Goal: Task Accomplishment & Management: Manage account settings

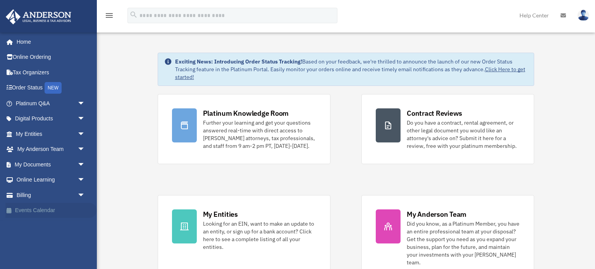
click at [42, 203] on link "Events Calendar" at bounding box center [50, 210] width 91 height 15
click at [41, 200] on link "Billing arrow_drop_down" at bounding box center [50, 194] width 91 height 15
click at [84, 192] on span "arrow_drop_down" at bounding box center [84, 195] width 15 height 16
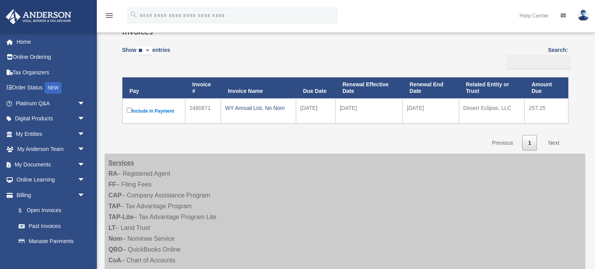
scroll to position [65, 0]
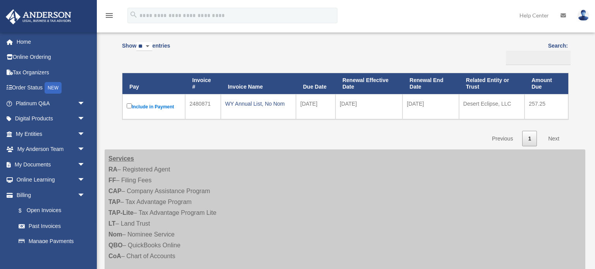
drag, startPoint x: 327, startPoint y: 104, endPoint x: 299, endPoint y: 105, distance: 27.5
click at [299, 105] on td "[DATE]" at bounding box center [316, 106] width 40 height 25
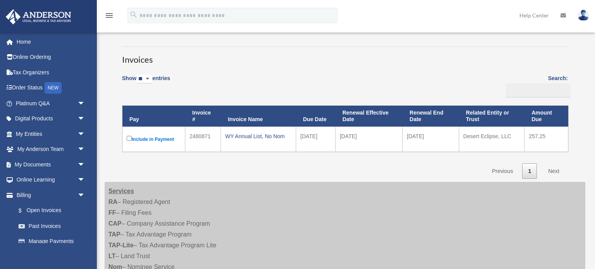
scroll to position [32, 0]
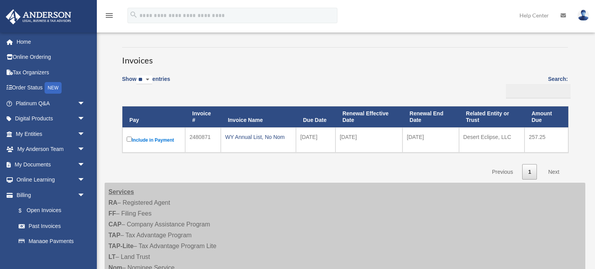
click at [459, 163] on div "Show ** ** ** *** entries Search: Pay Invoice # Invoice Name Due Date Renewal E…" at bounding box center [345, 125] width 446 height 110
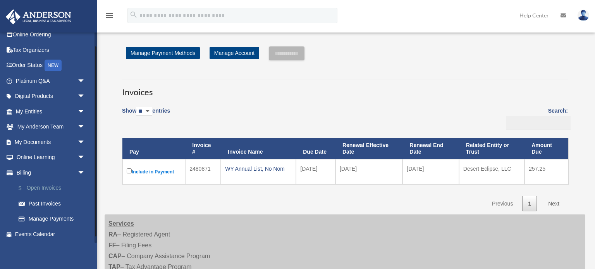
scroll to position [23, 0]
click at [41, 220] on link "Manage Payments" at bounding box center [54, 218] width 86 height 15
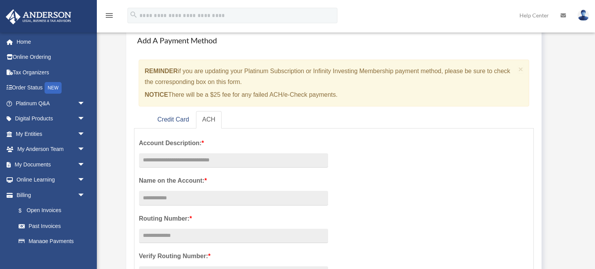
scroll to position [173, 0]
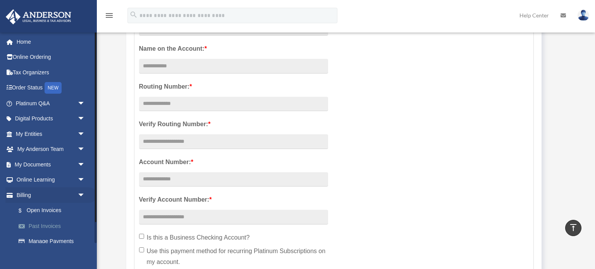
click at [31, 226] on link "Past Invoices" at bounding box center [54, 225] width 86 height 15
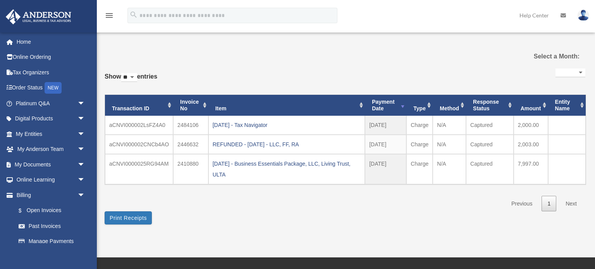
select select
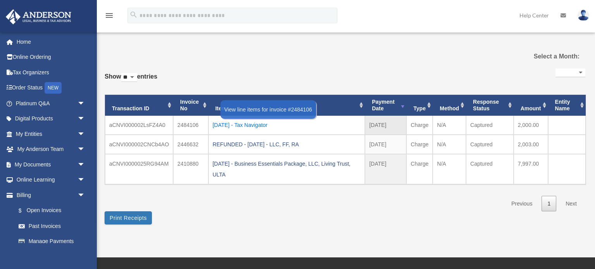
click at [273, 125] on div "2025.04.22 - Tax Navigator" at bounding box center [287, 125] width 148 height 11
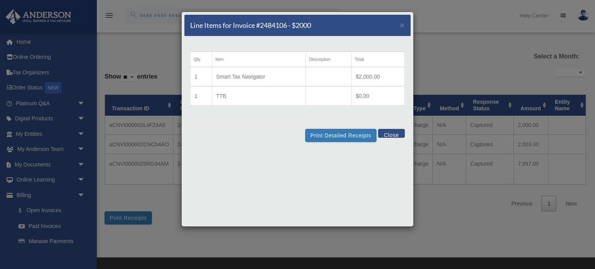
click at [395, 131] on button "Close" at bounding box center [391, 133] width 27 height 9
